Goal: Find specific page/section: Locate a particular part of the current website

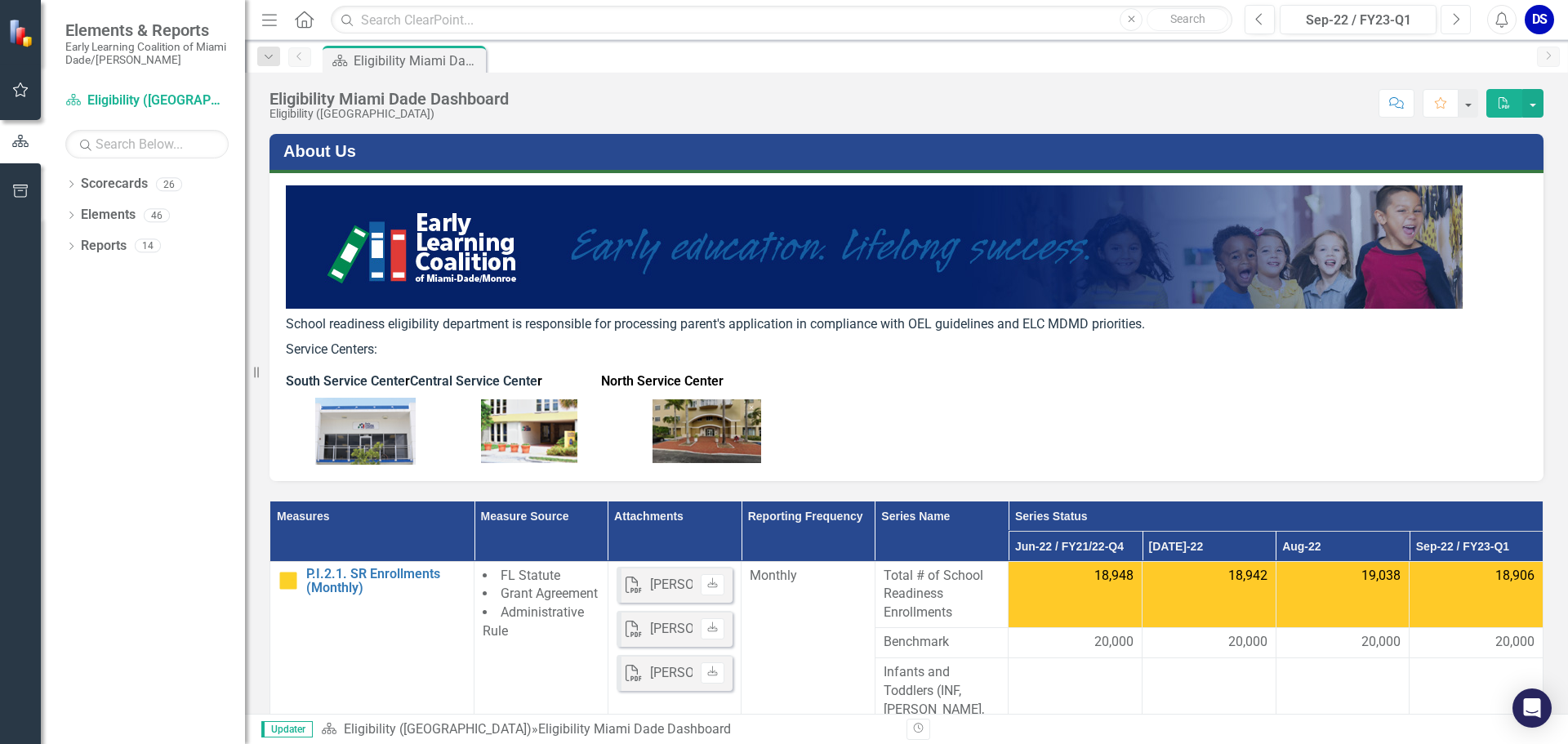
click at [1448, 14] on button "Next" at bounding box center [1455, 20] width 30 height 29
click at [1449, 15] on button "Next" at bounding box center [1455, 20] width 30 height 29
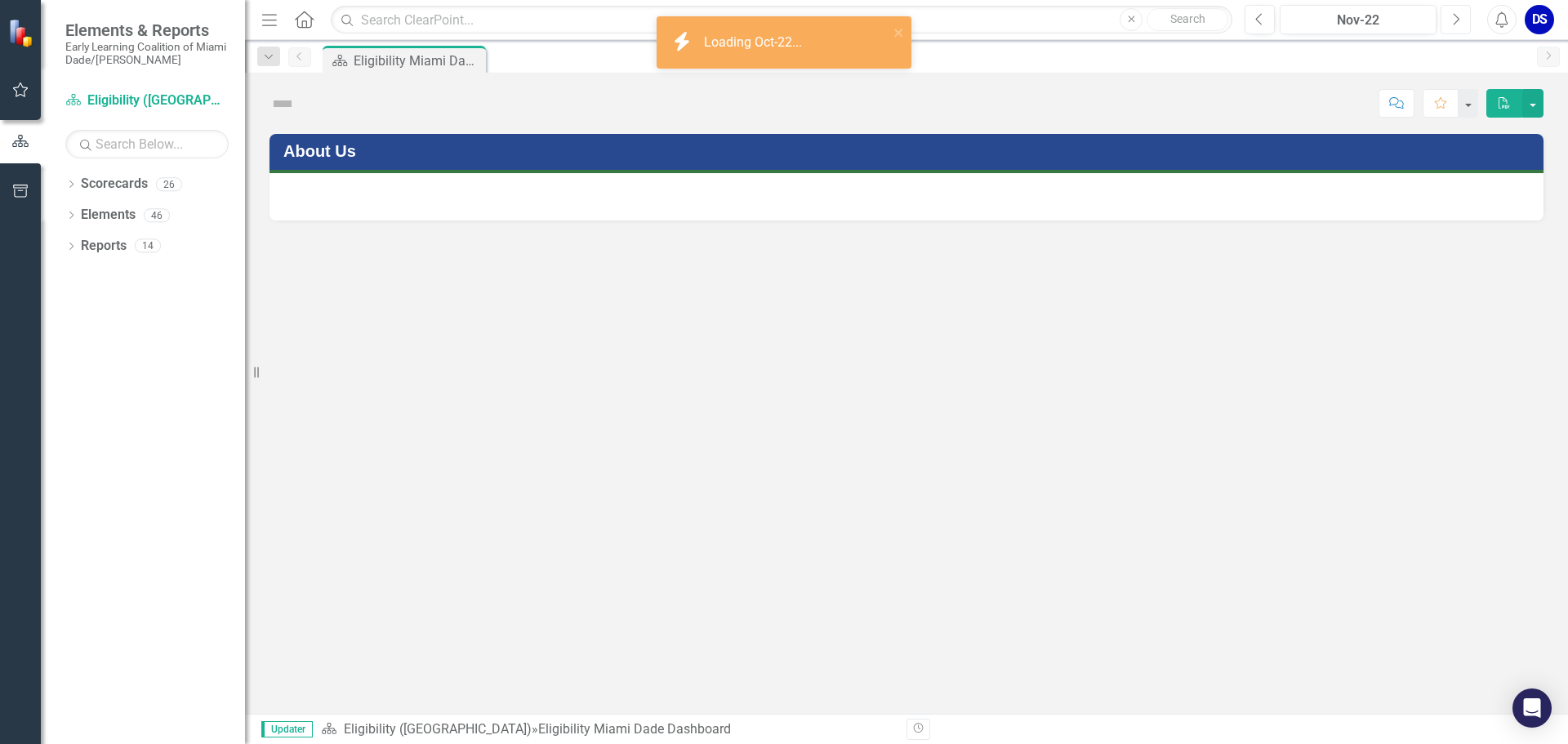
click at [1451, 14] on button "Next" at bounding box center [1455, 20] width 30 height 29
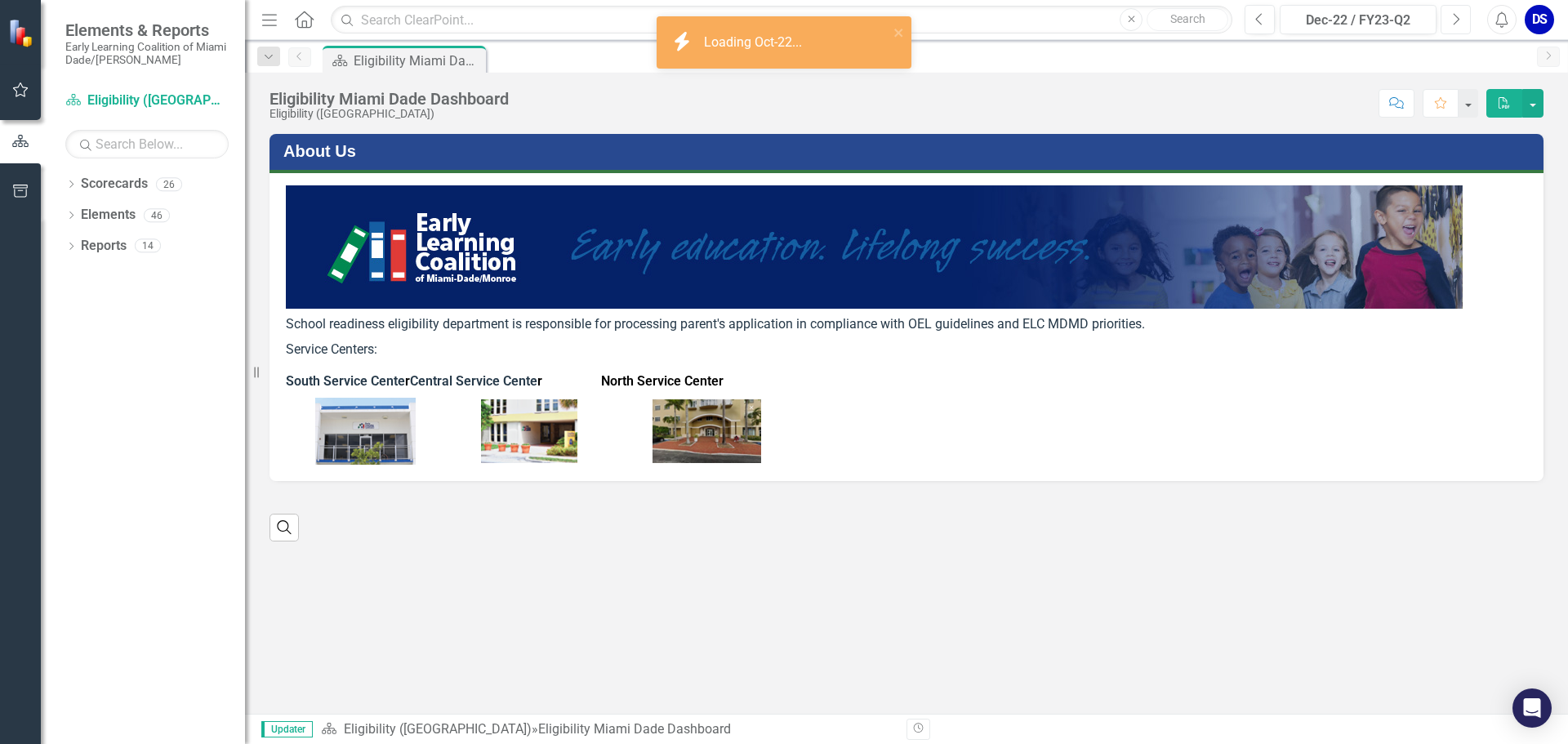
click at [1451, 14] on icon "Next" at bounding box center [1455, 19] width 9 height 15
click at [1452, 13] on icon "Next" at bounding box center [1455, 19] width 9 height 15
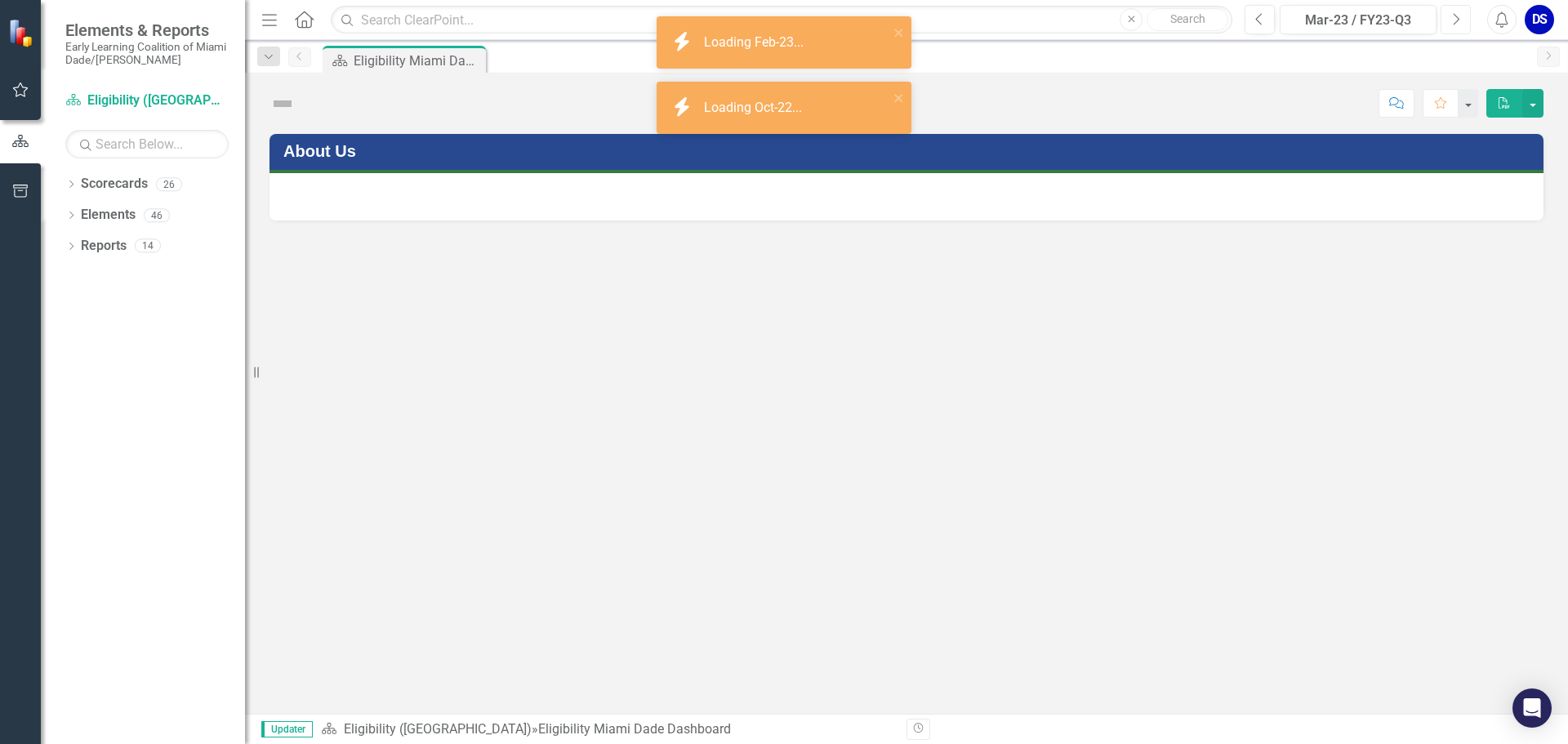
click at [1452, 13] on icon "Next" at bounding box center [1455, 19] width 9 height 15
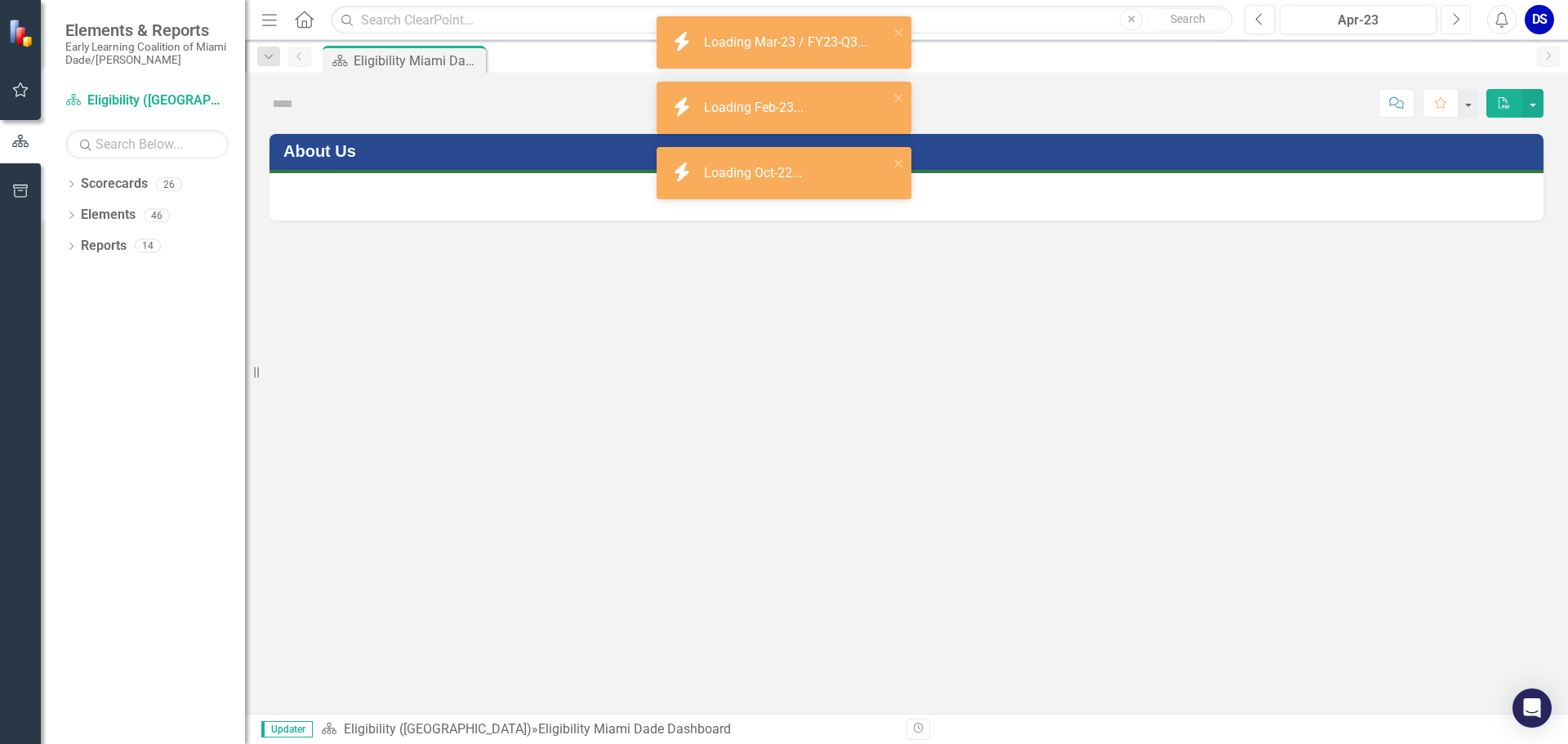
click at [1452, 13] on icon "Next" at bounding box center [1455, 19] width 9 height 15
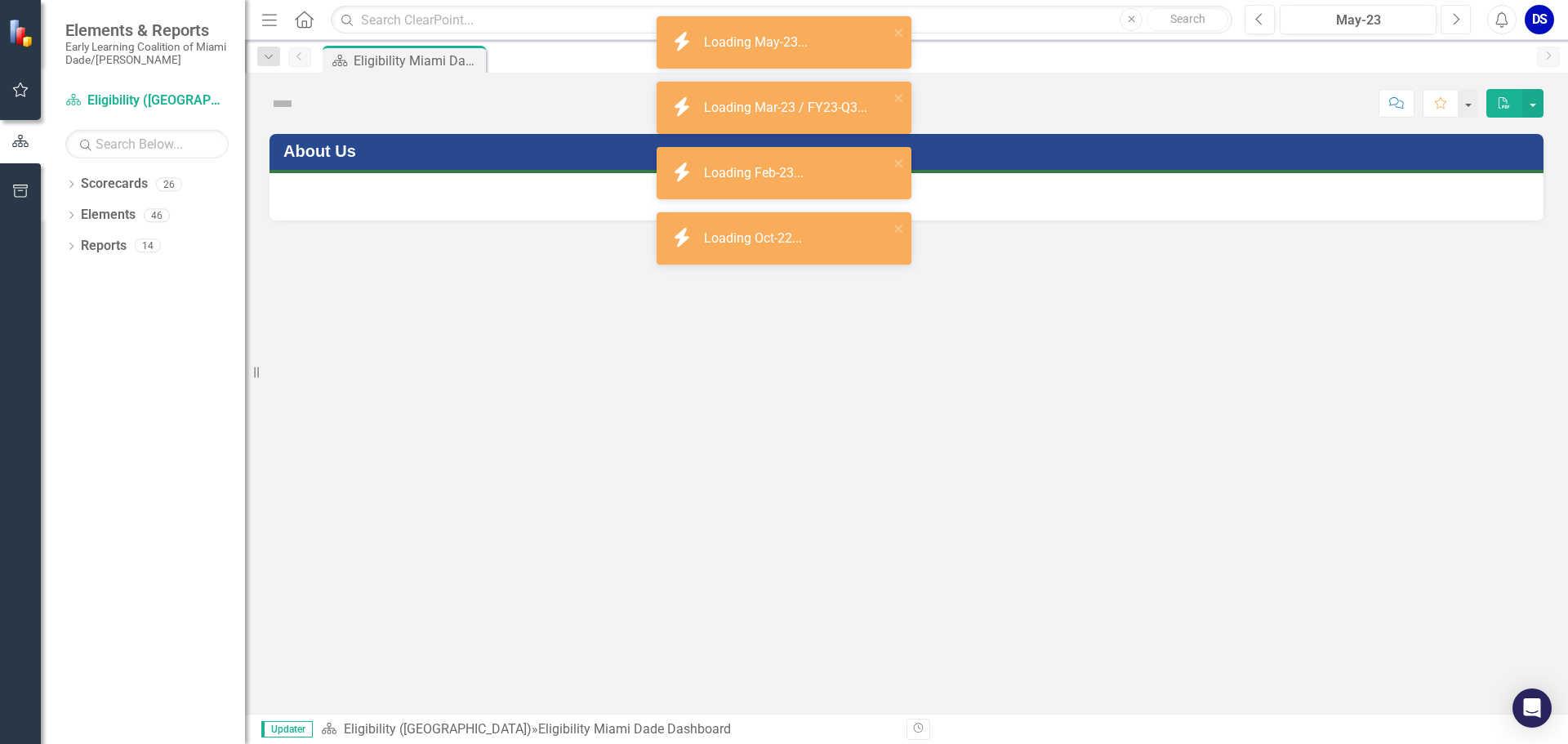
click at [1452, 13] on icon "Next" at bounding box center [1455, 19] width 9 height 15
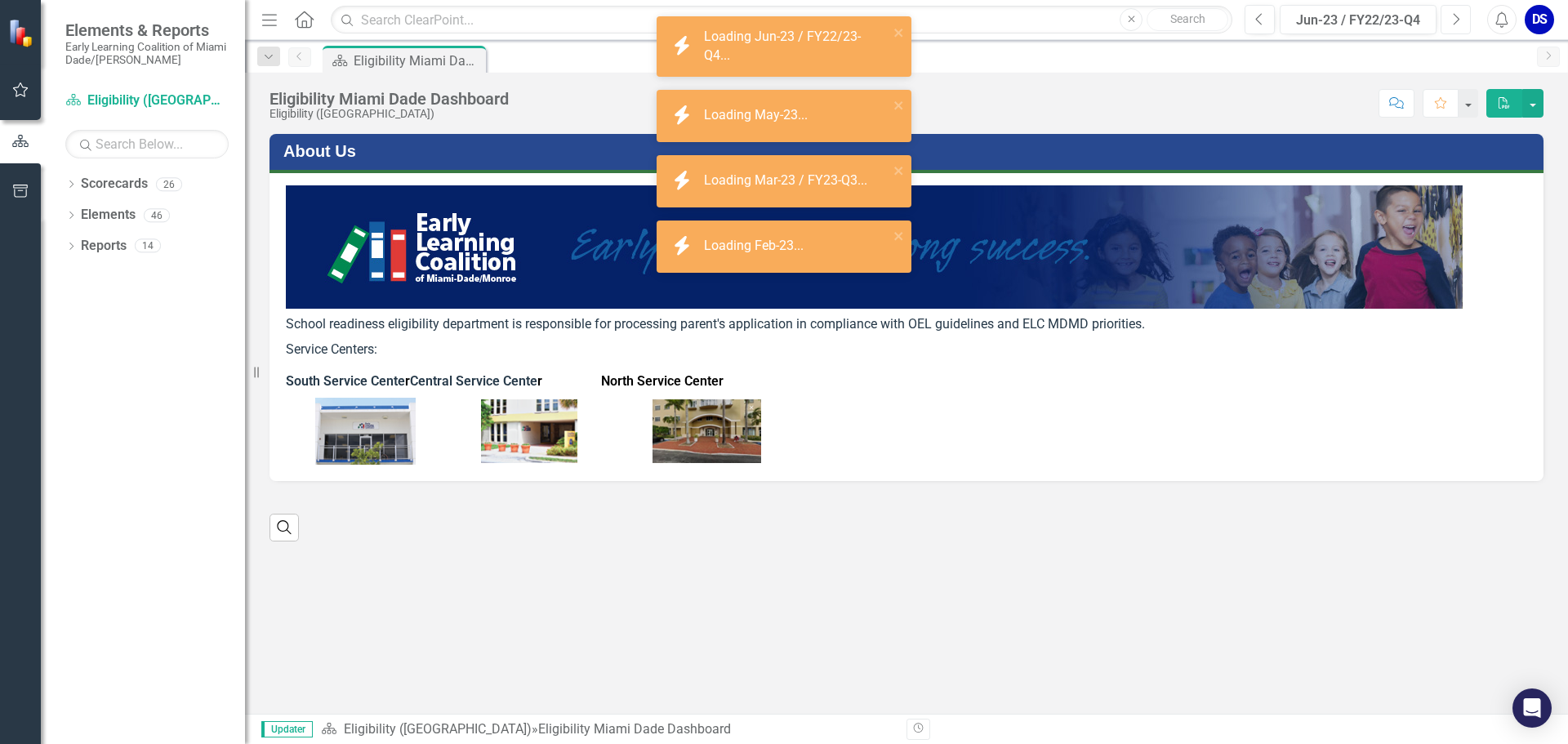
click at [1452, 13] on icon "Next" at bounding box center [1455, 19] width 9 height 15
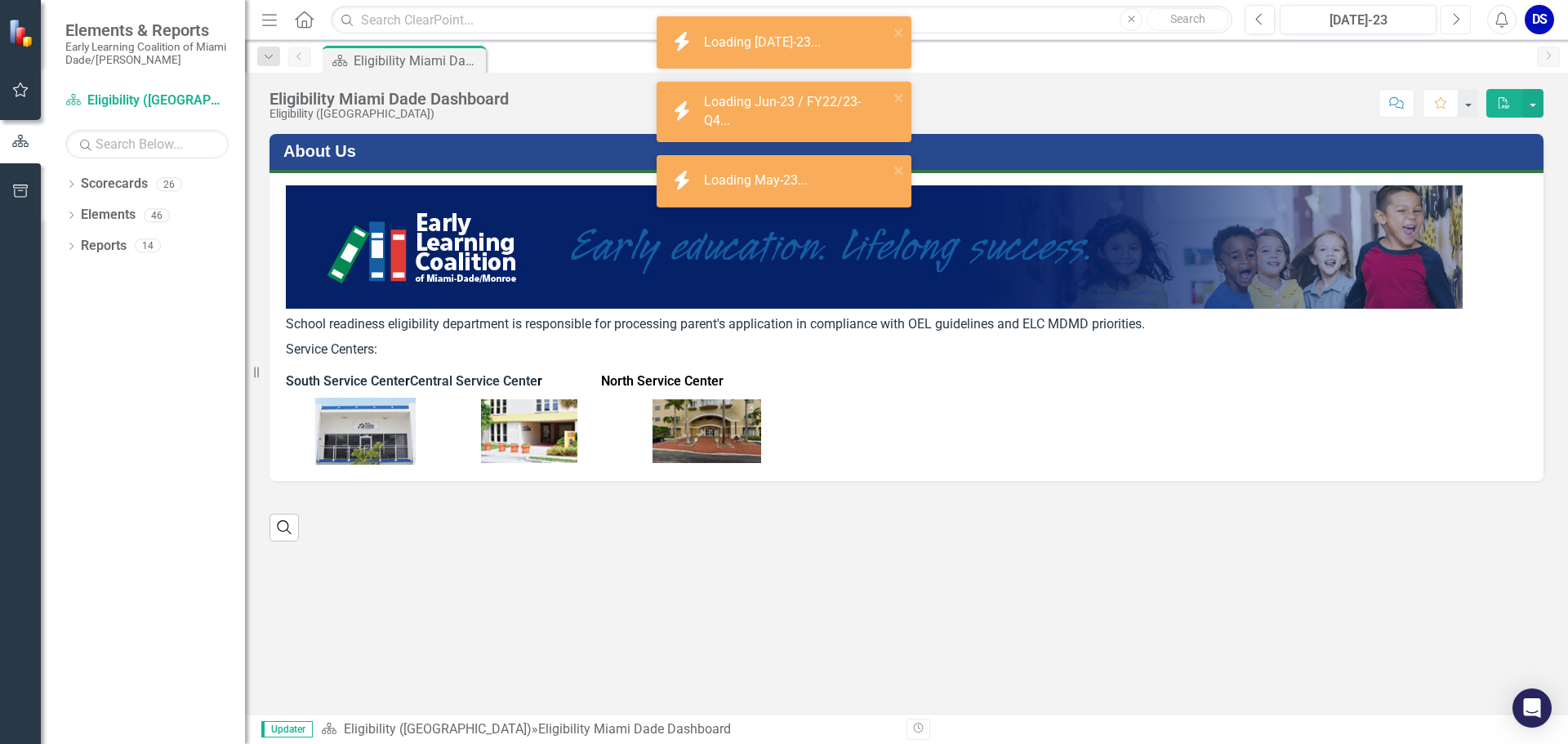
click at [1452, 13] on icon "Next" at bounding box center [1455, 19] width 9 height 15
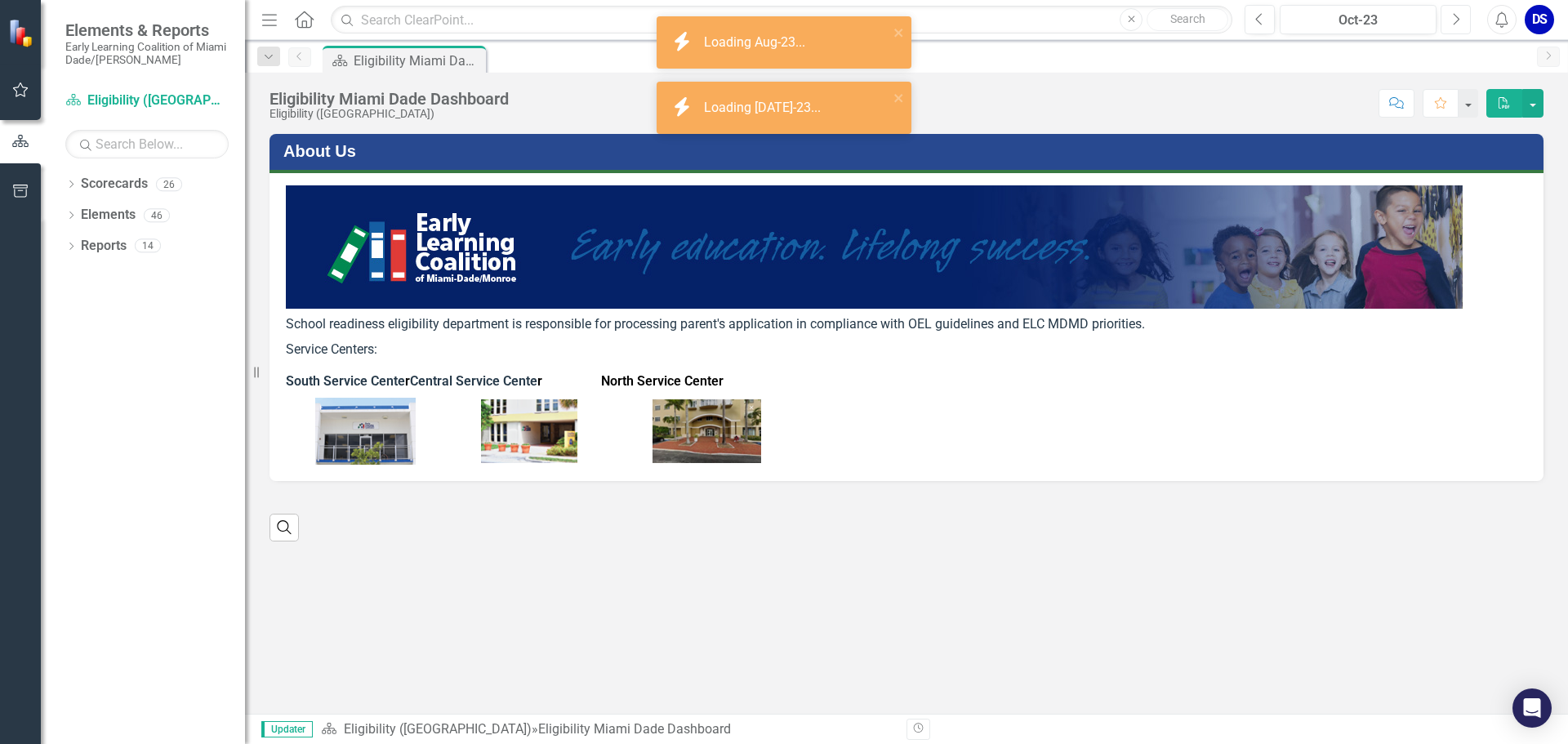
click at [1452, 13] on icon "Next" at bounding box center [1455, 19] width 9 height 15
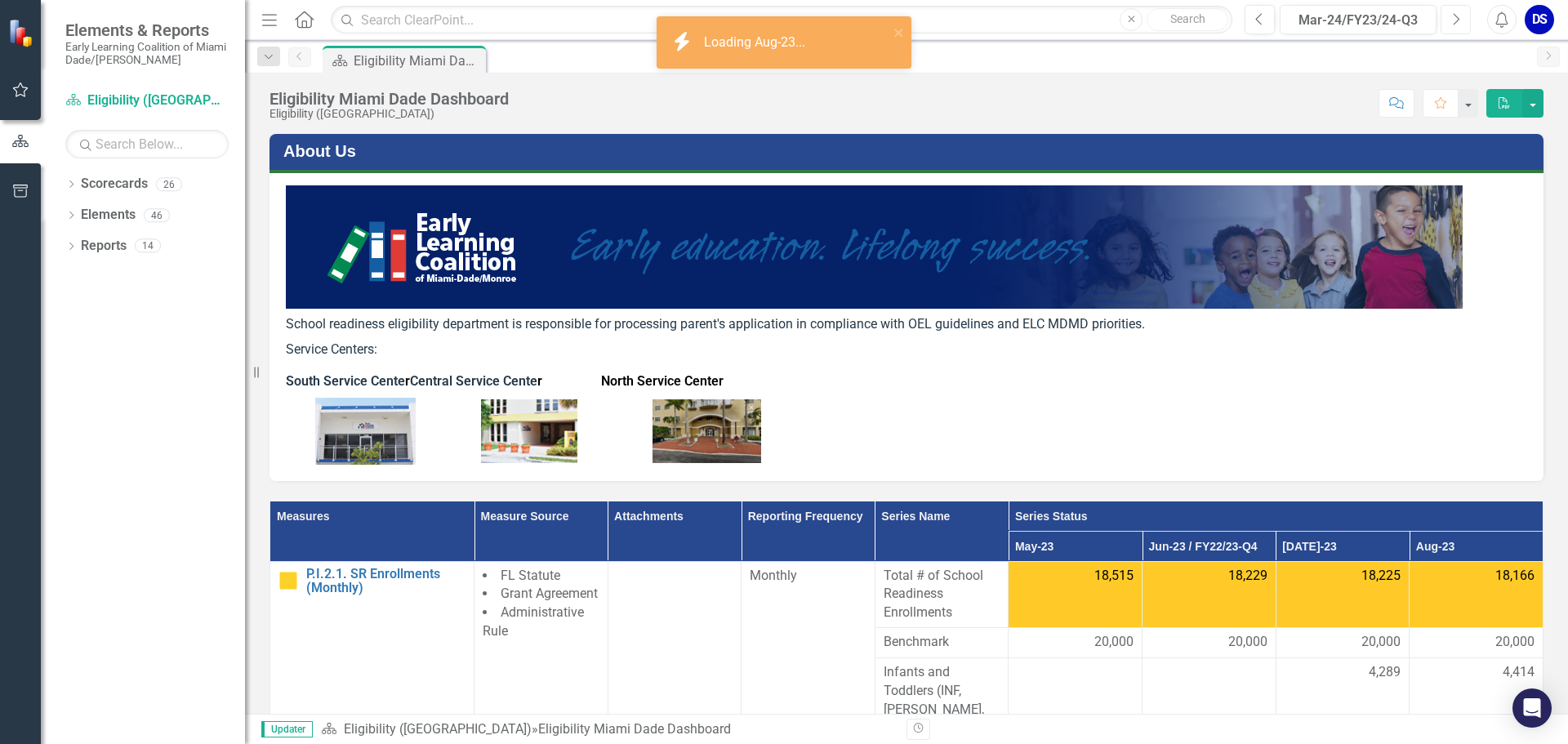
click at [1452, 13] on icon "Next" at bounding box center [1455, 19] width 9 height 15
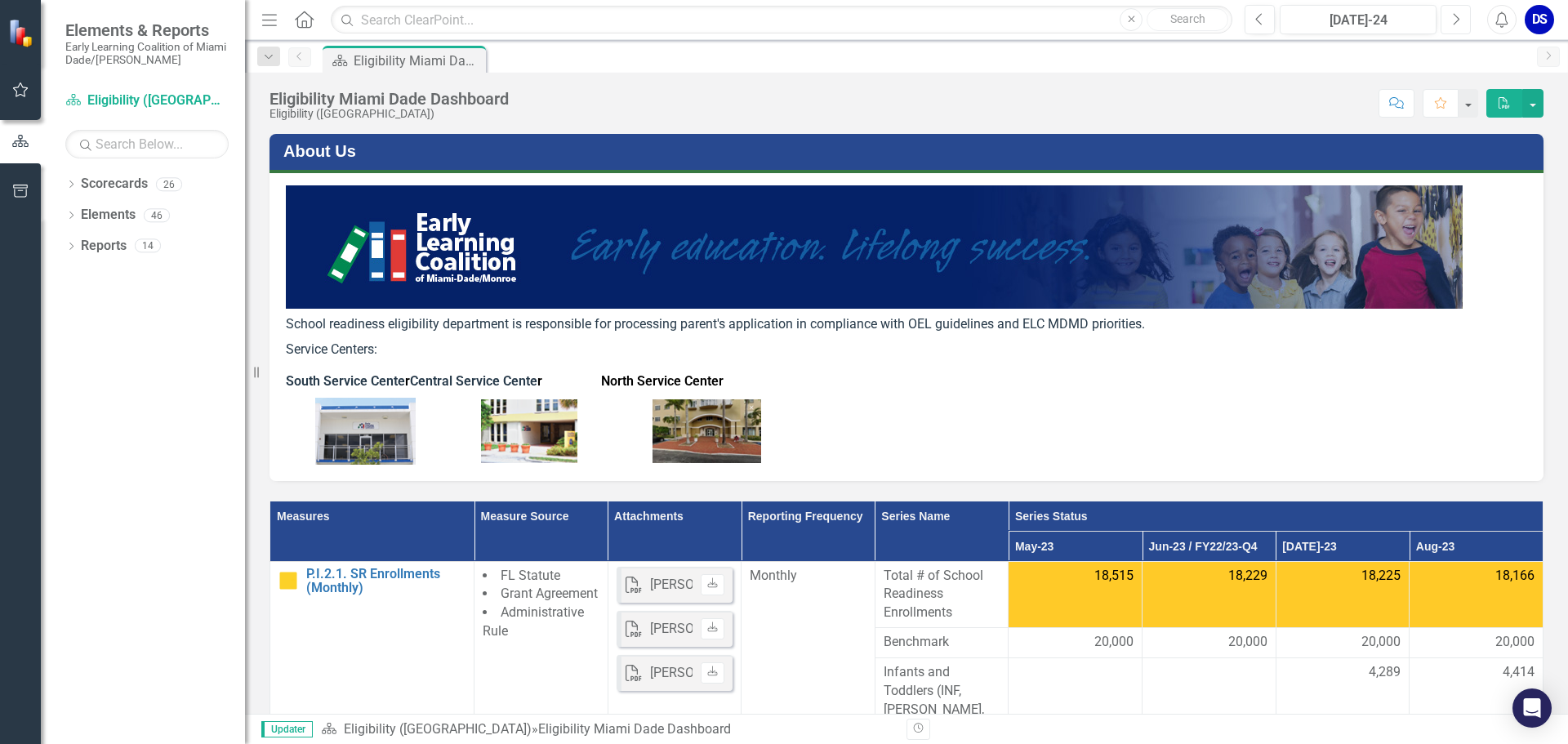
click at [1452, 13] on icon "Next" at bounding box center [1455, 19] width 9 height 15
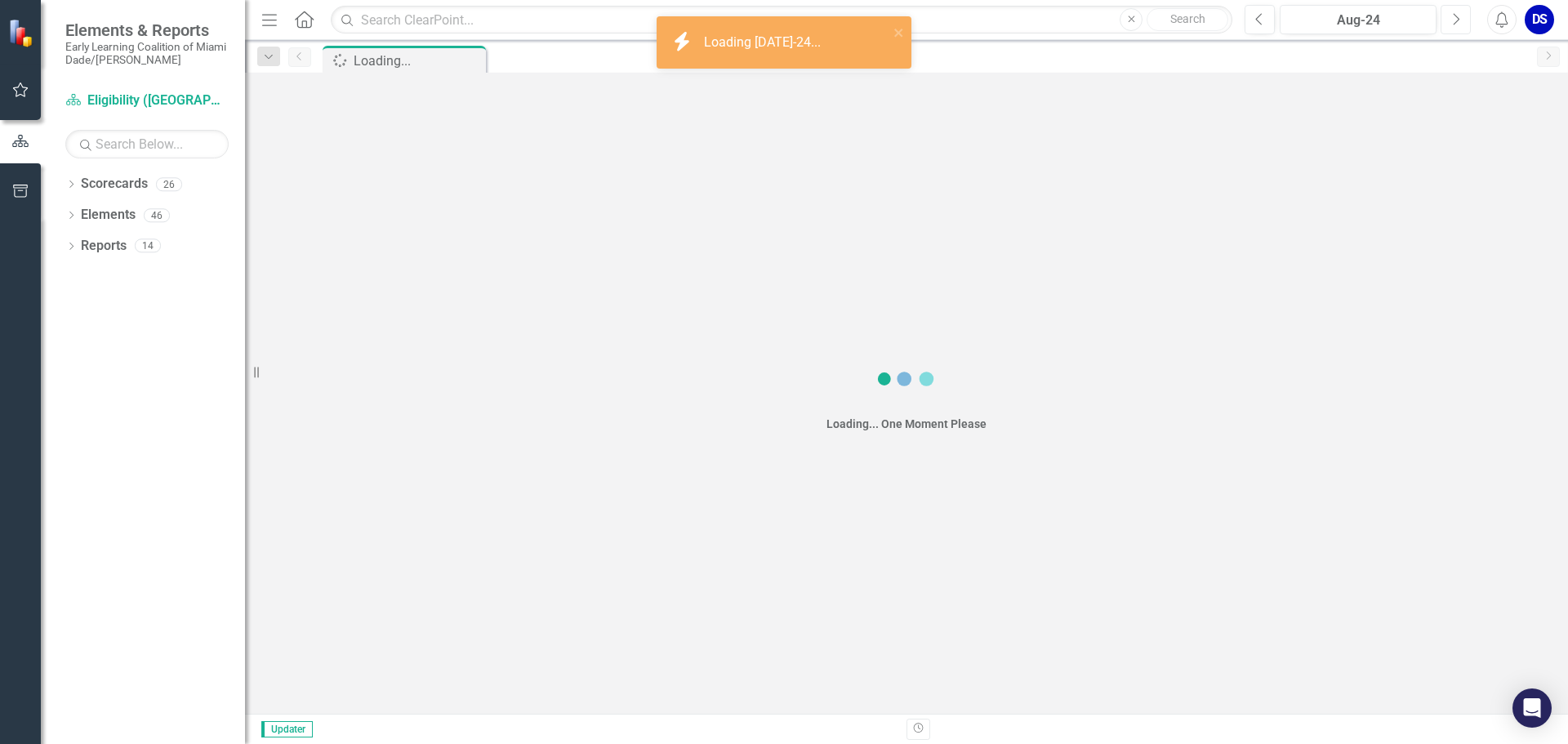
click at [1452, 13] on icon "Next" at bounding box center [1455, 19] width 9 height 15
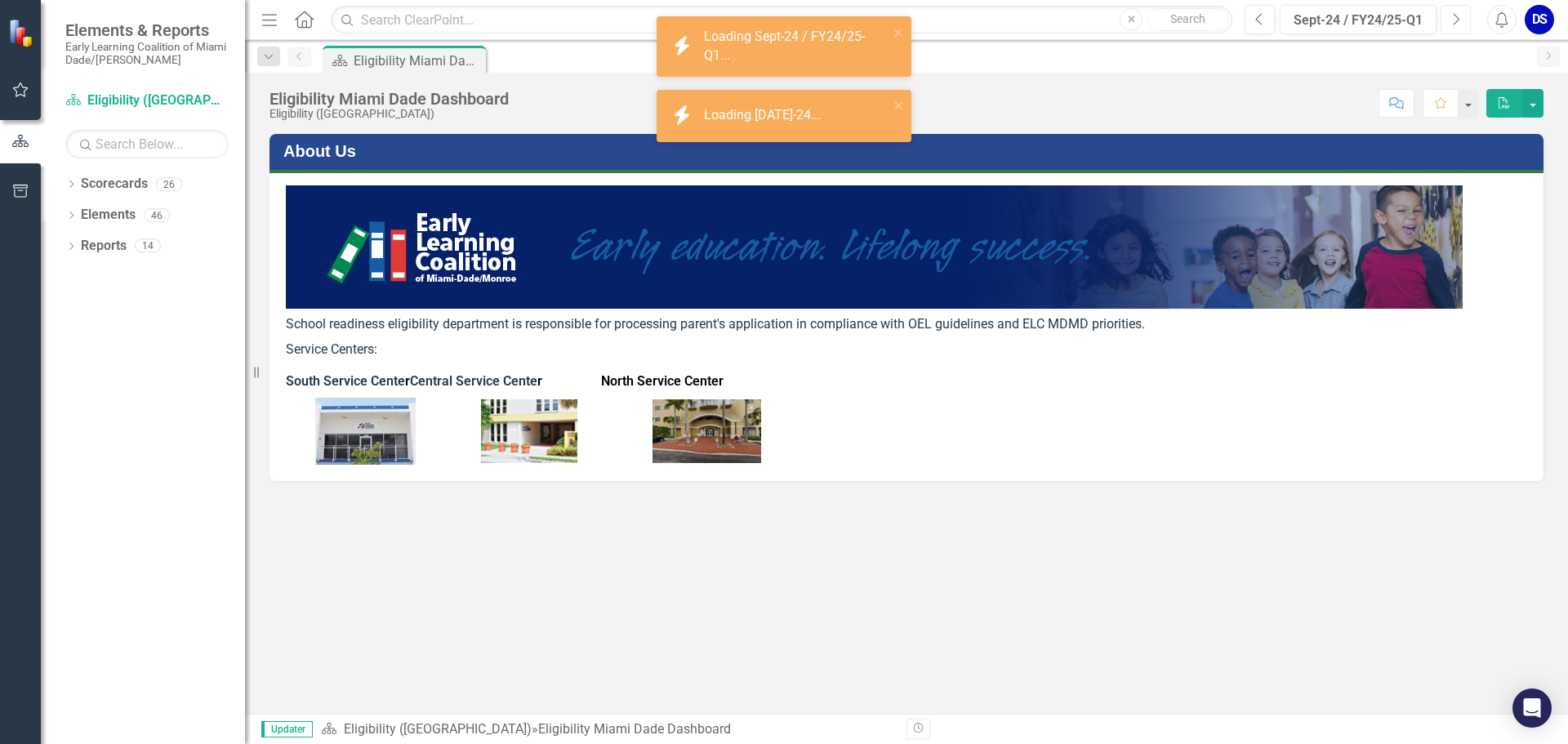
click at [1452, 13] on icon "Next" at bounding box center [1455, 19] width 9 height 15
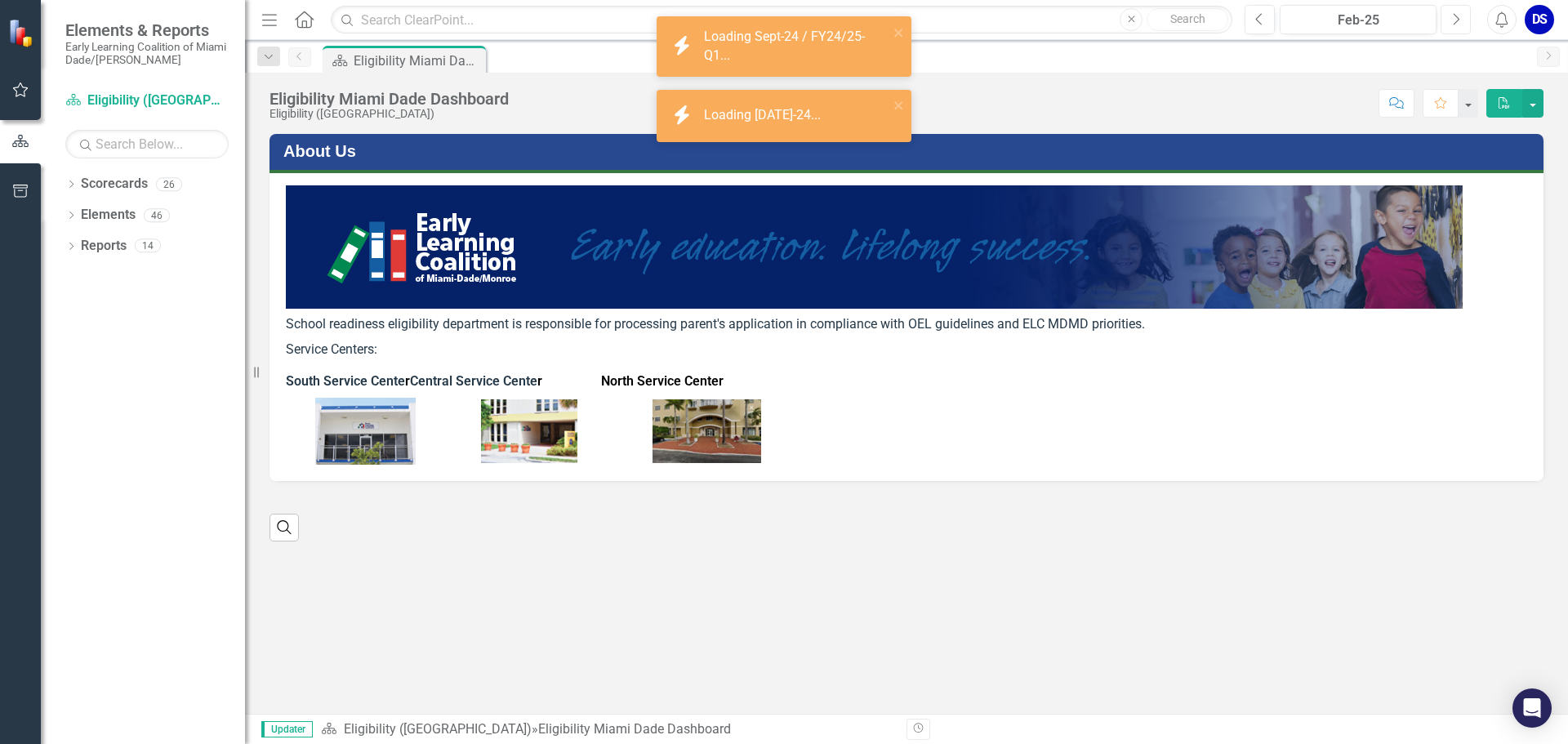
click at [1452, 13] on icon "Next" at bounding box center [1455, 19] width 9 height 15
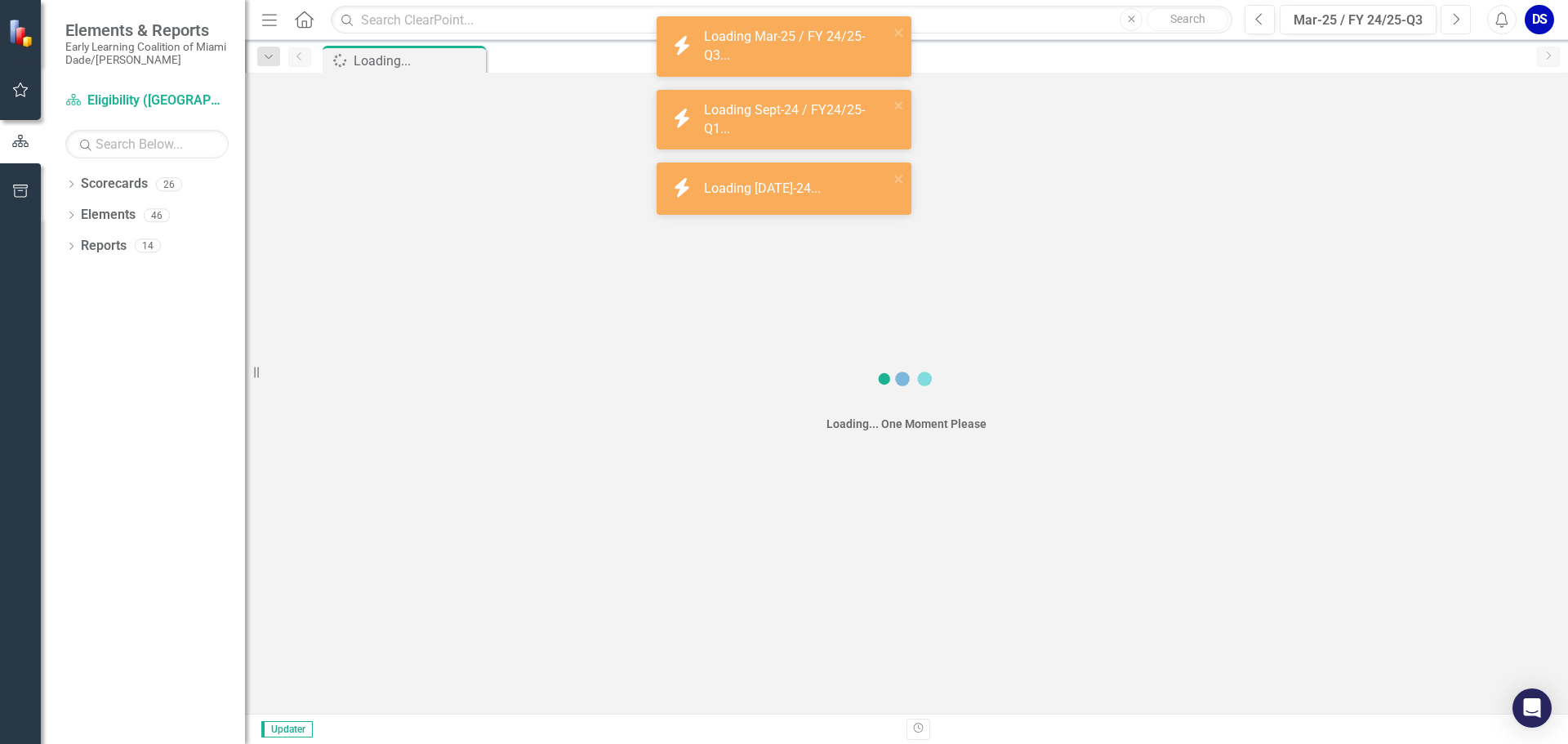
click at [1452, 13] on icon "Next" at bounding box center [1455, 19] width 9 height 15
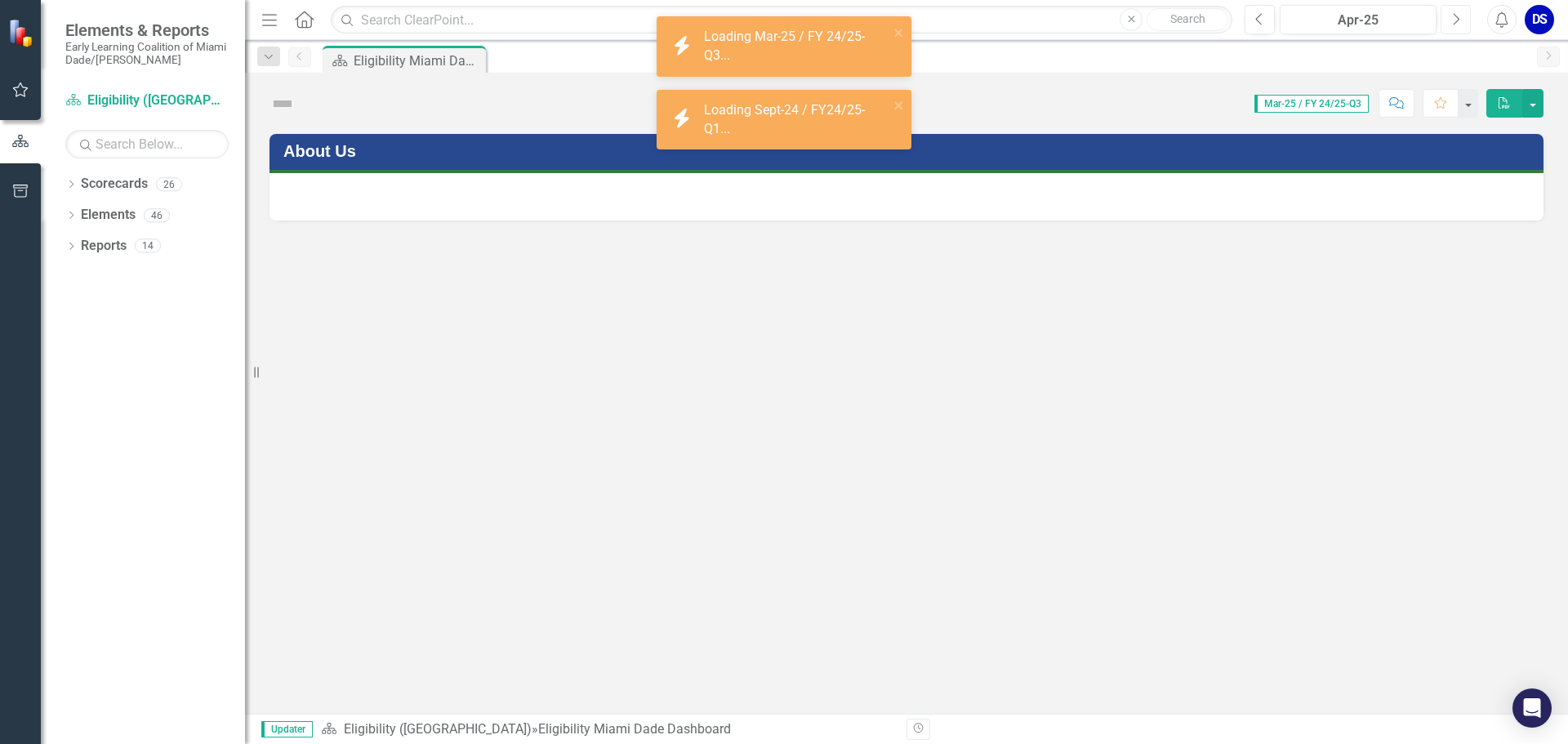
click at [1452, 13] on icon "Next" at bounding box center [1455, 19] width 9 height 15
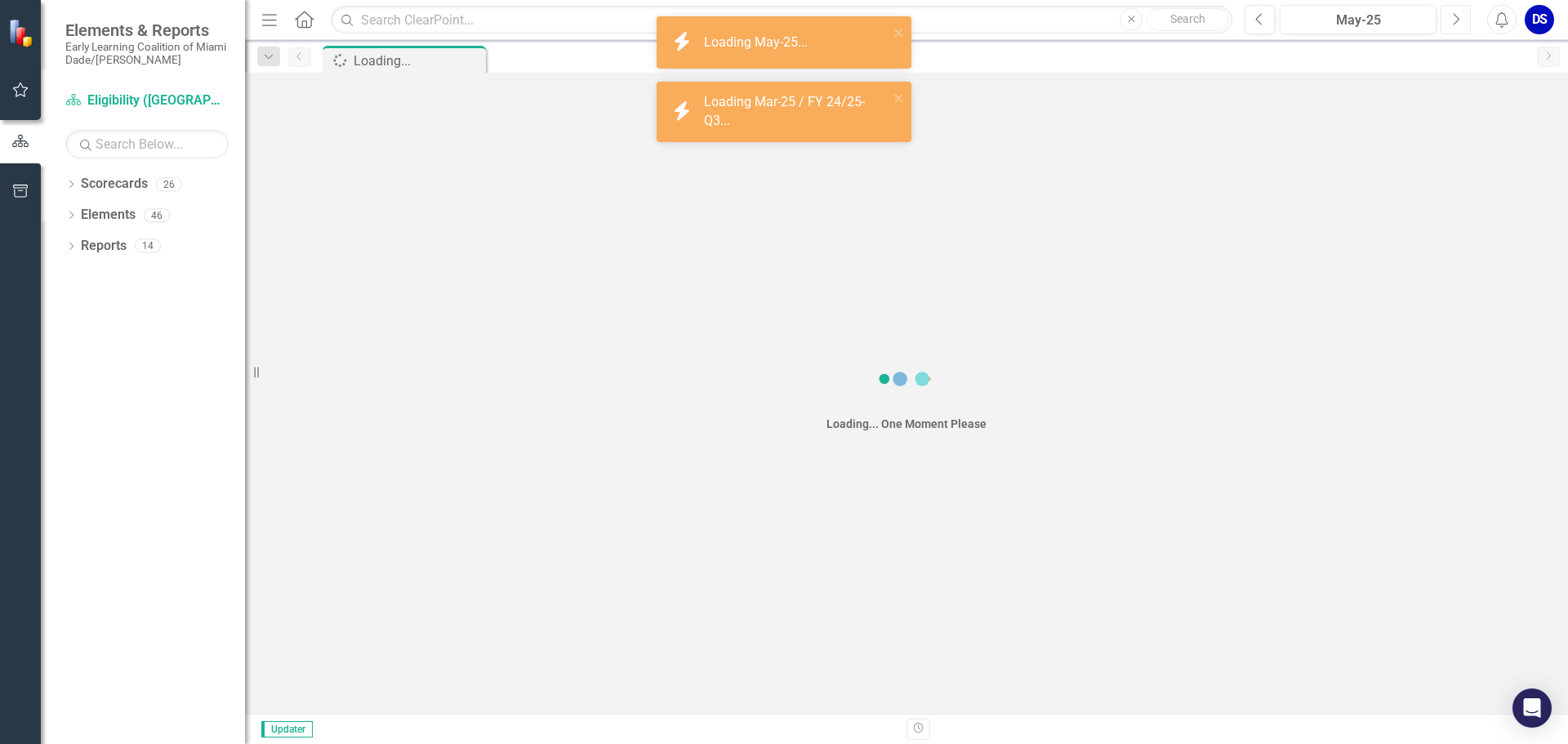
click at [1452, 13] on icon "Next" at bounding box center [1455, 19] width 9 height 15
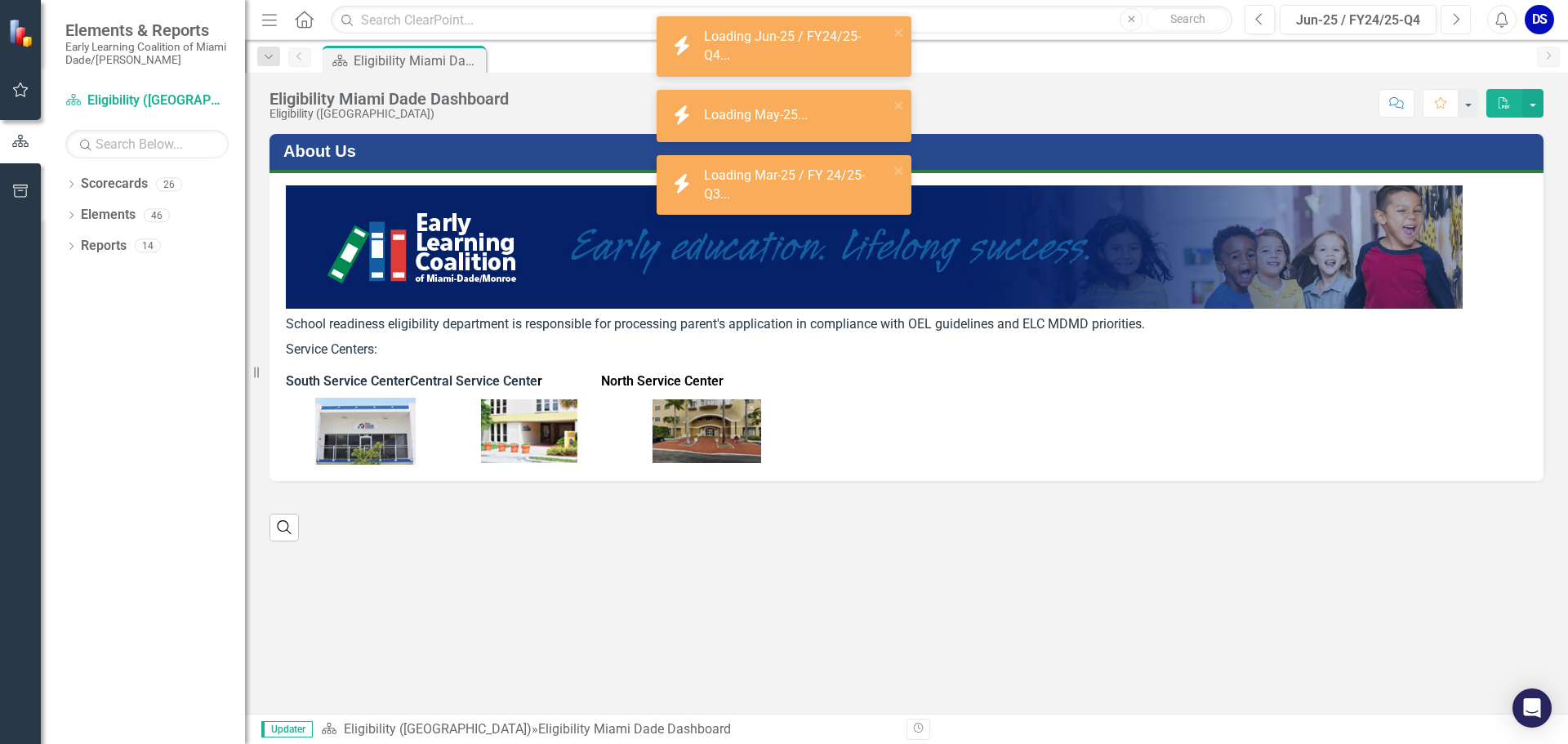
click at [1452, 13] on icon "Next" at bounding box center [1455, 19] width 9 height 15
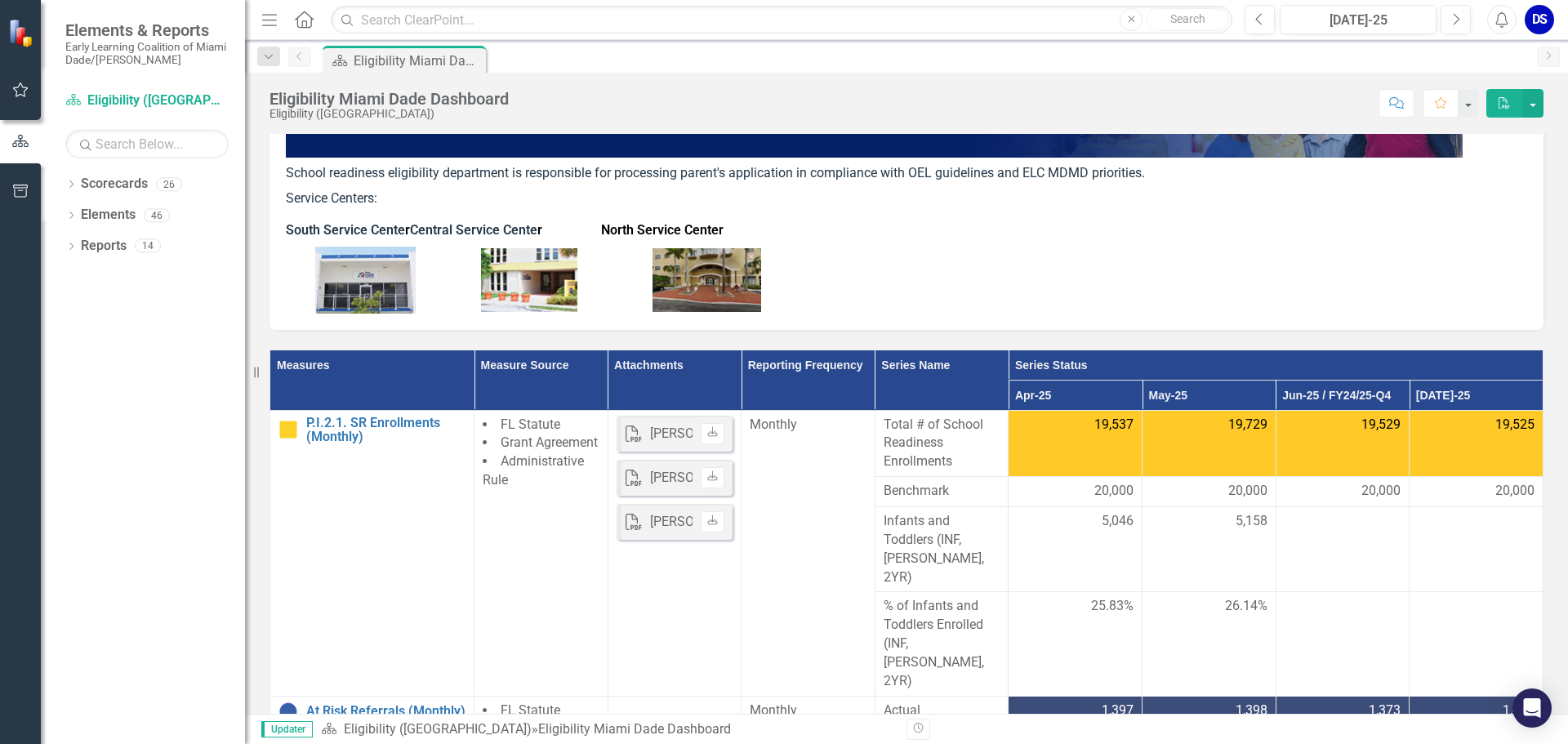
scroll to position [163, 0]
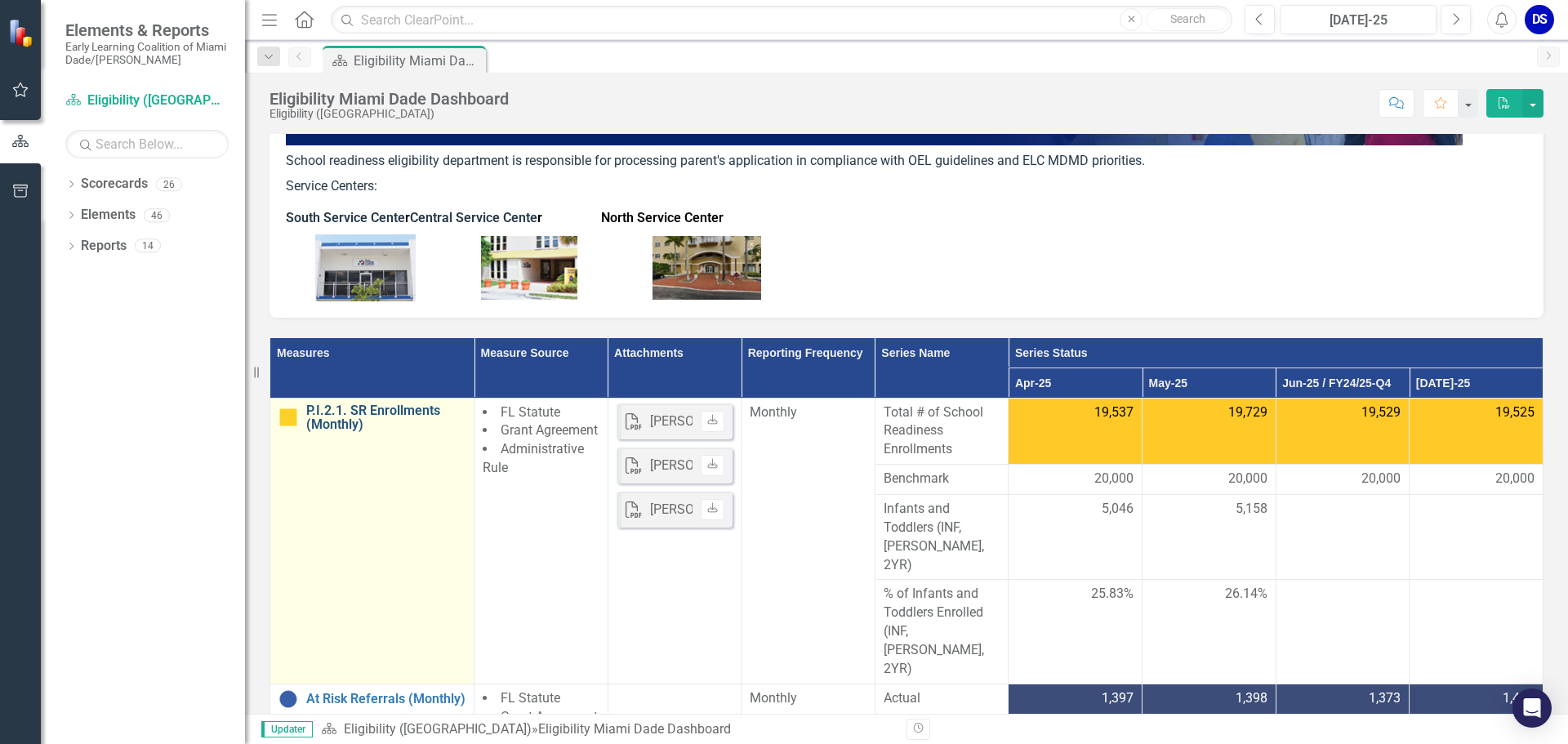
click at [399, 410] on link "P.I.2.1. SR Enrollments (Monthly)" at bounding box center [385, 417] width 159 height 28
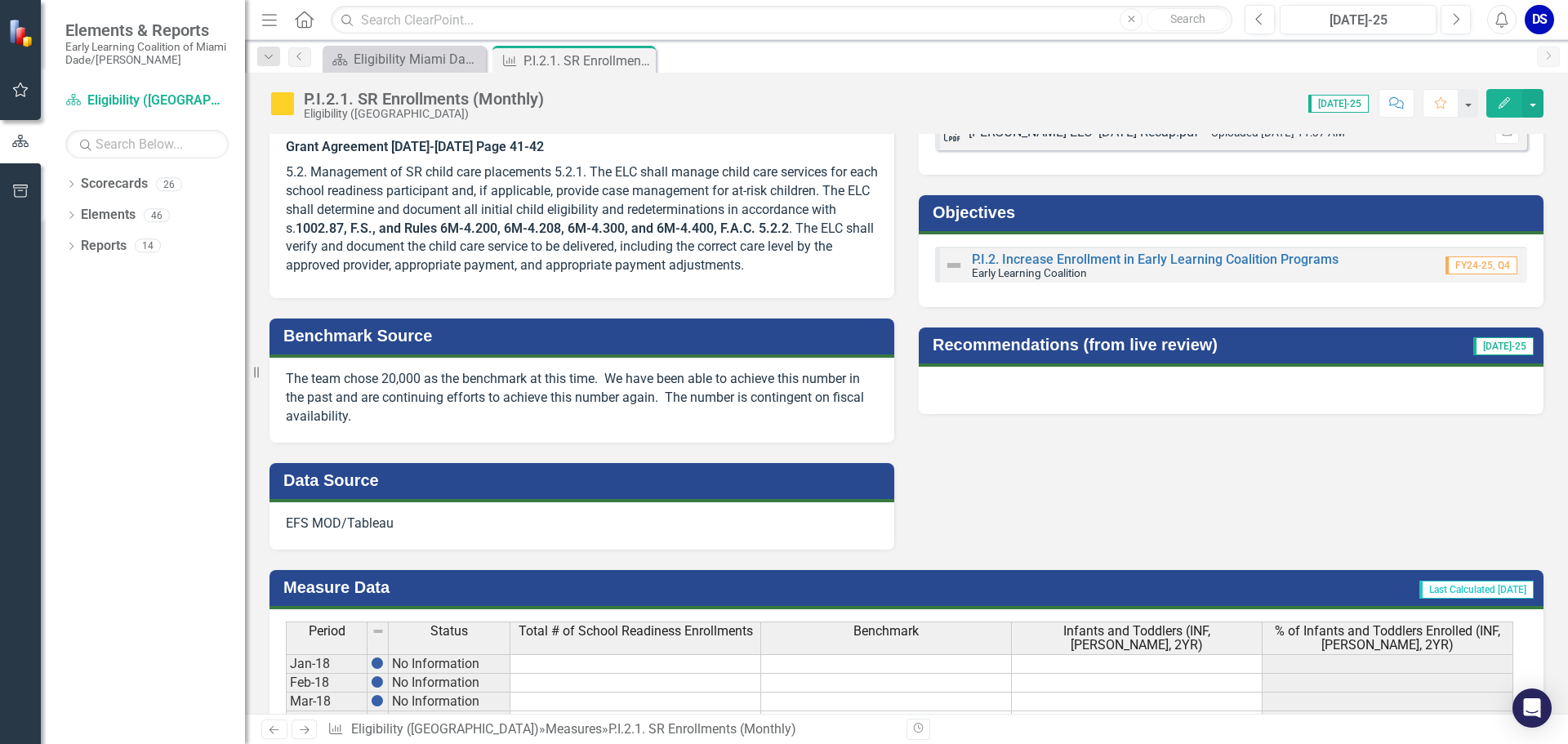
scroll to position [490, 0]
